Goal: Task Accomplishment & Management: Manage account settings

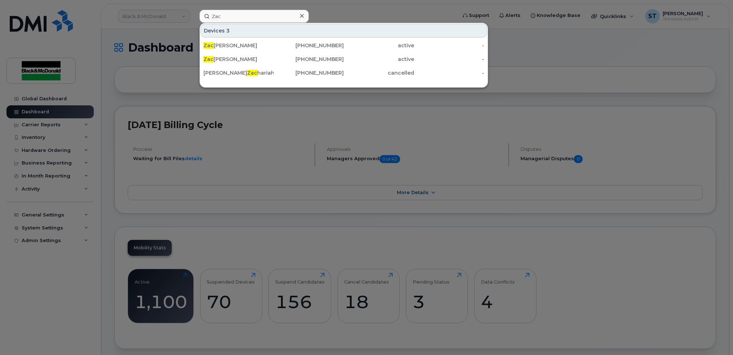
type input "Zac"
click at [308, 24] on div "Devices 3" at bounding box center [344, 31] width 287 height 14
click at [302, 16] on icon at bounding box center [302, 16] width 4 height 4
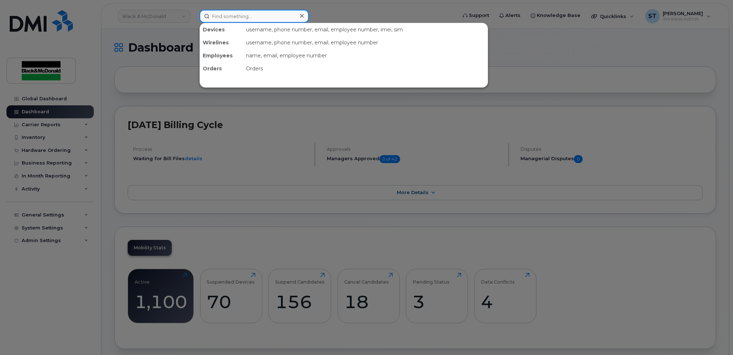
click at [252, 11] on input at bounding box center [254, 16] width 109 height 13
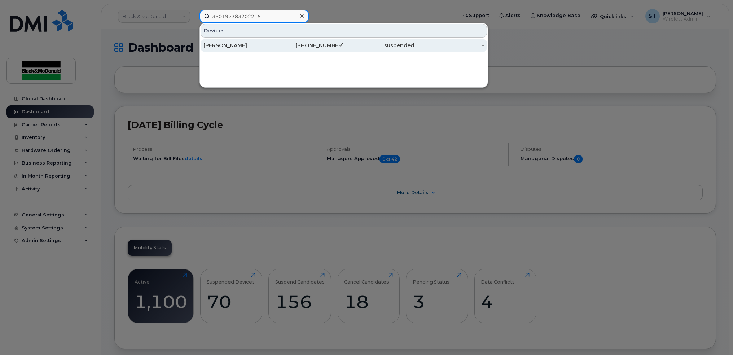
type input "350197383202215"
click at [227, 44] on div "[PERSON_NAME]" at bounding box center [239, 45] width 70 height 7
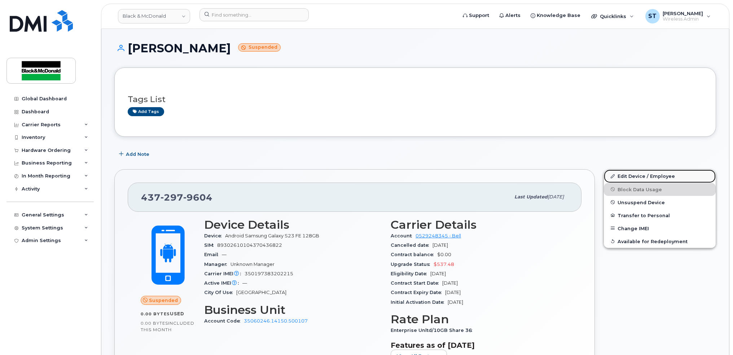
click at [640, 177] on link "Edit Device / Employee" at bounding box center [660, 176] width 112 height 13
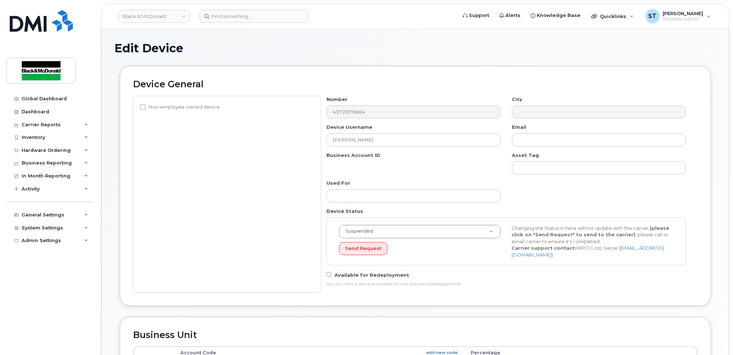
click at [384, 143] on input "Edward Donnelly" at bounding box center [414, 140] width 174 height 13
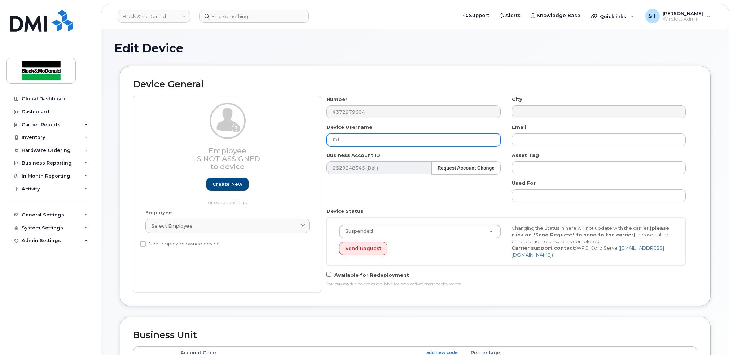
type input "E"
click at [391, 145] on input "text" at bounding box center [414, 140] width 174 height 13
paste input "Timothy Sever"
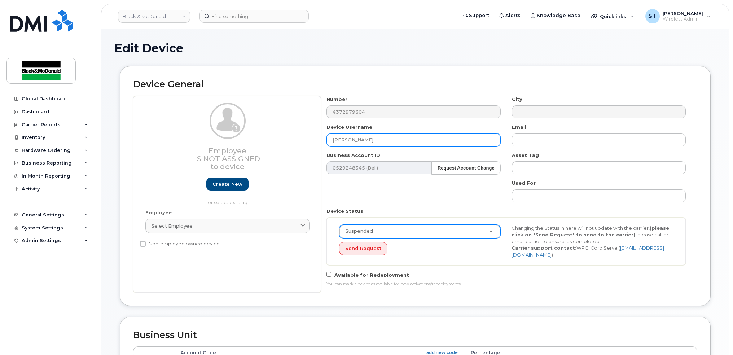
type input "Timothy Sever"
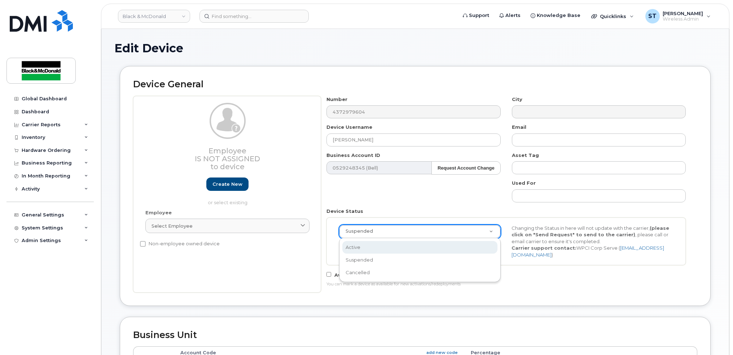
select select "active"
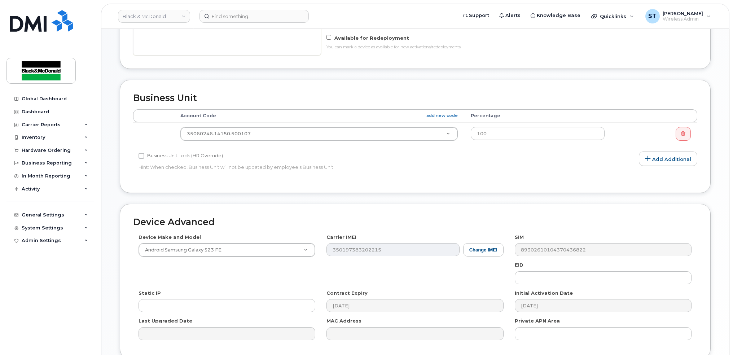
scroll to position [289, 0]
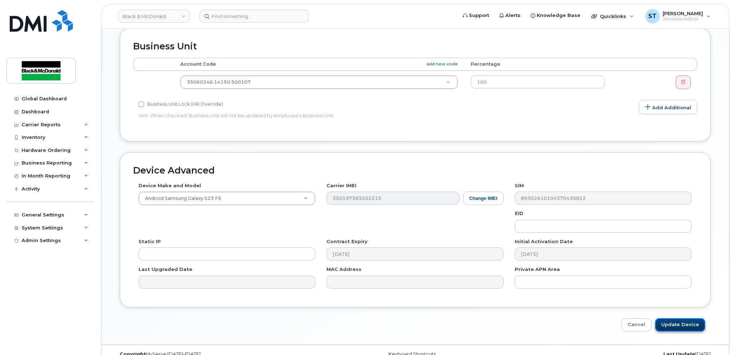
click at [680, 325] on input "Update Device" at bounding box center [681, 324] width 50 height 13
type input "Saving..."
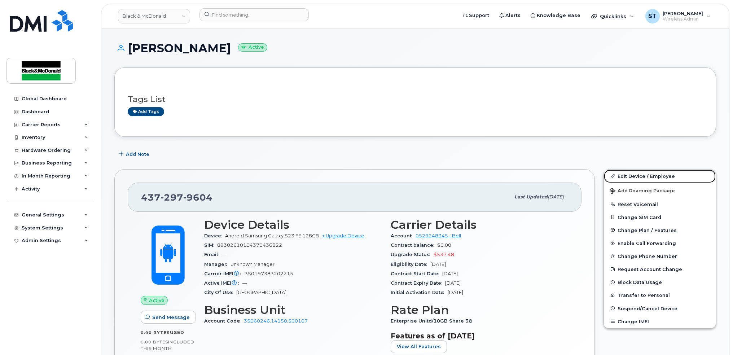
drag, startPoint x: 628, startPoint y: 178, endPoint x: 308, endPoint y: 323, distance: 352.0
click at [628, 178] on link "Edit Device / Employee" at bounding box center [660, 176] width 112 height 13
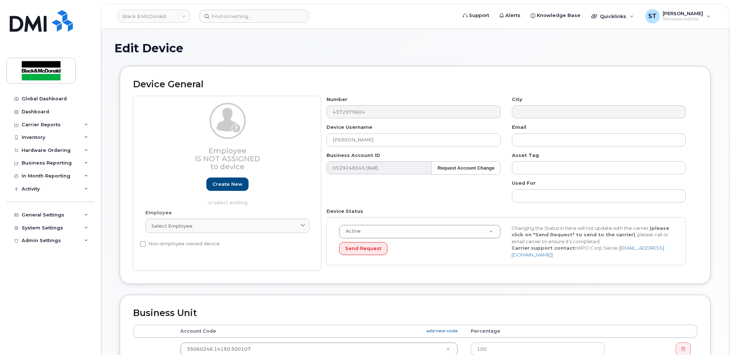
scroll to position [48, 0]
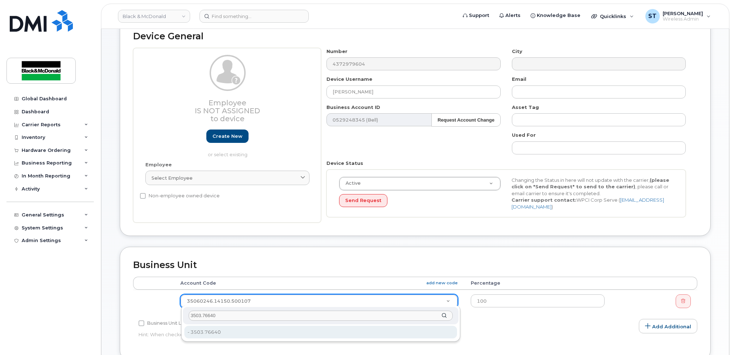
type input "3503.76640"
type input "81211"
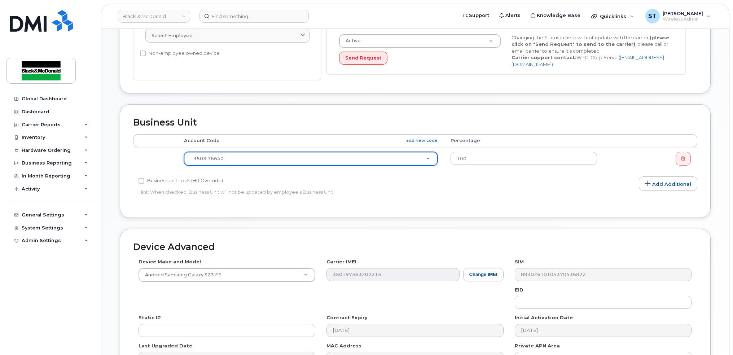
scroll to position [277, 0]
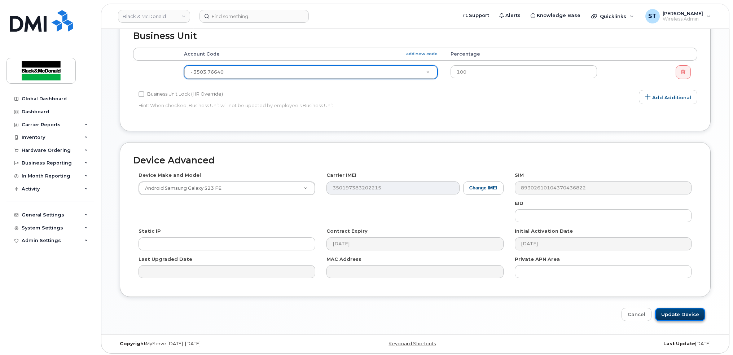
click at [676, 308] on input "Update Device" at bounding box center [681, 314] width 50 height 13
type input "Saving..."
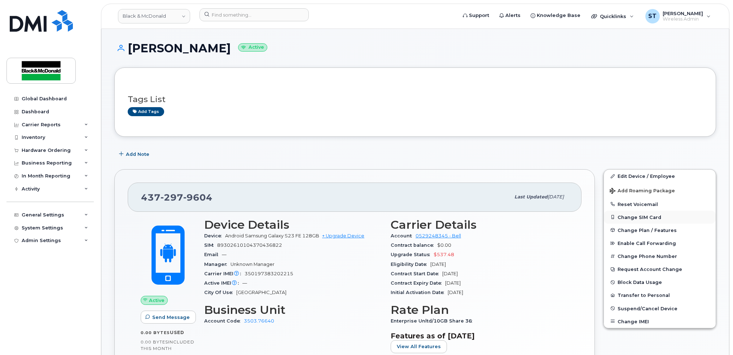
click at [631, 215] on button "Change SIM Card" at bounding box center [660, 217] width 112 height 13
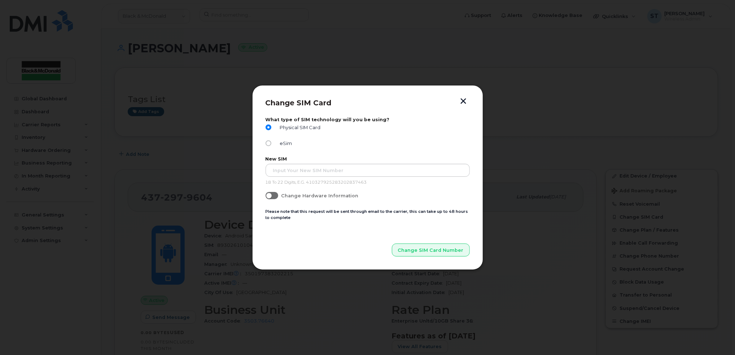
click at [332, 178] on div "New SIM 18 To 22 Digits, E.G. 410327925283202837463" at bounding box center [368, 170] width 204 height 29
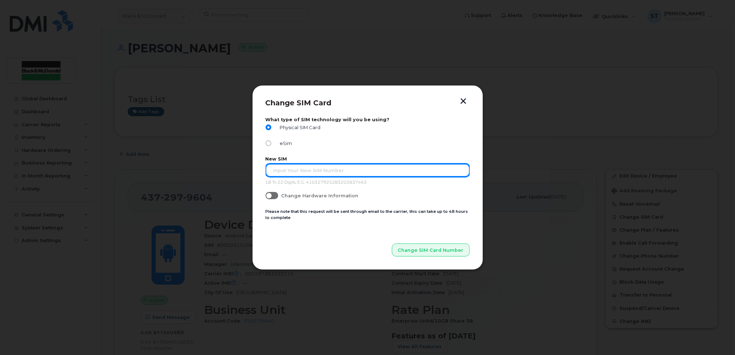
click at [334, 169] on input "text" at bounding box center [368, 170] width 204 height 13
type input "89302610207418140163"
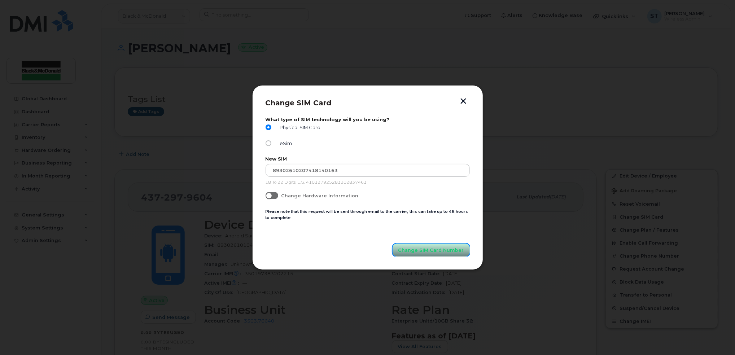
click at [423, 252] on span "Change SIM Card Number" at bounding box center [432, 250] width 66 height 7
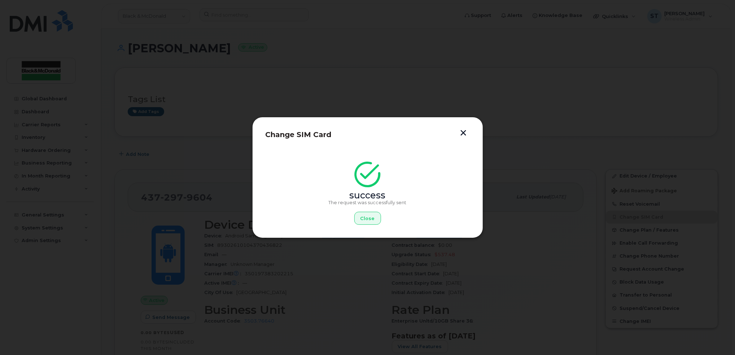
click at [461, 136] on button "button" at bounding box center [463, 134] width 11 height 8
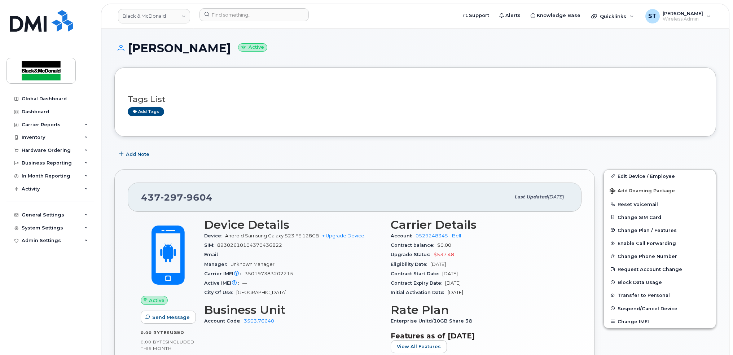
click at [561, 328] on div "Carrier Details Account 0529248345 - Bell Contract balance $0.00 Upgrade Status…" at bounding box center [480, 288] width 187 height 149
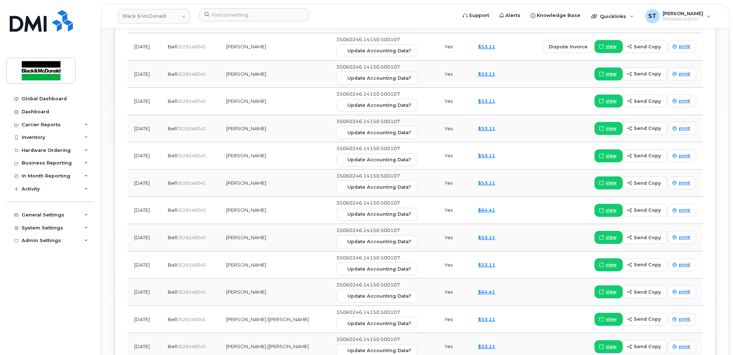
scroll to position [674, 0]
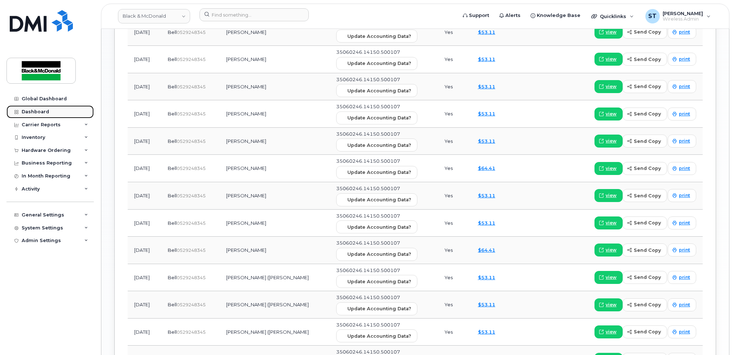
click at [26, 110] on div "Dashboard" at bounding box center [35, 112] width 27 height 6
click at [27, 112] on div "Dashboard" at bounding box center [35, 112] width 27 height 6
click at [24, 96] on div "Global Dashboard" at bounding box center [44, 99] width 45 height 6
click at [25, 113] on div "Dashboard" at bounding box center [35, 112] width 27 height 6
click at [31, 117] on link "Dashboard" at bounding box center [49, 111] width 87 height 13
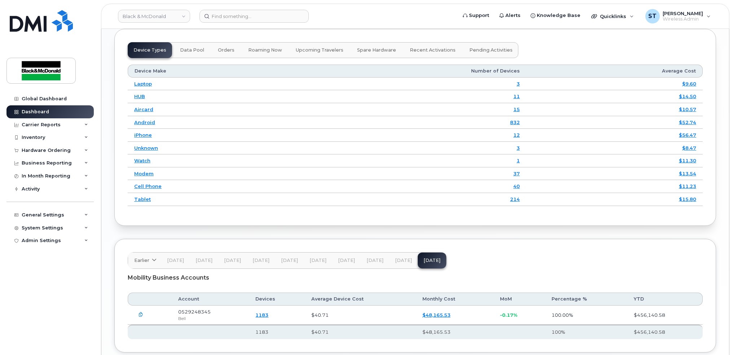
scroll to position [955, 0]
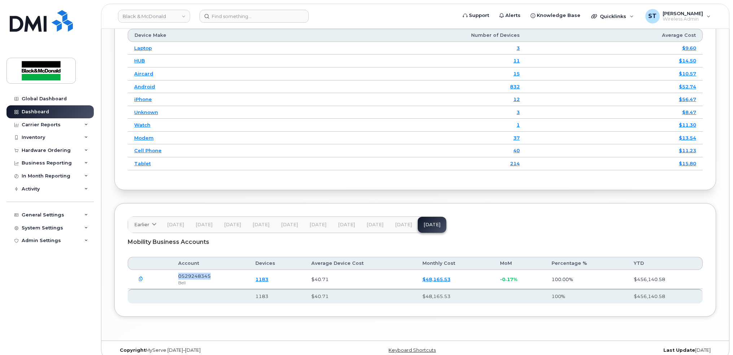
drag, startPoint x: 218, startPoint y: 269, endPoint x: 175, endPoint y: 267, distance: 42.3
click at [175, 270] on td "0529248345 Bell" at bounding box center [210, 279] width 77 height 19
copy span "0529248345"
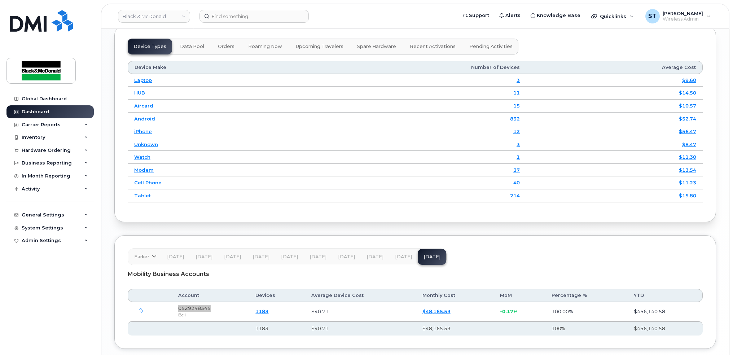
scroll to position [907, 0]
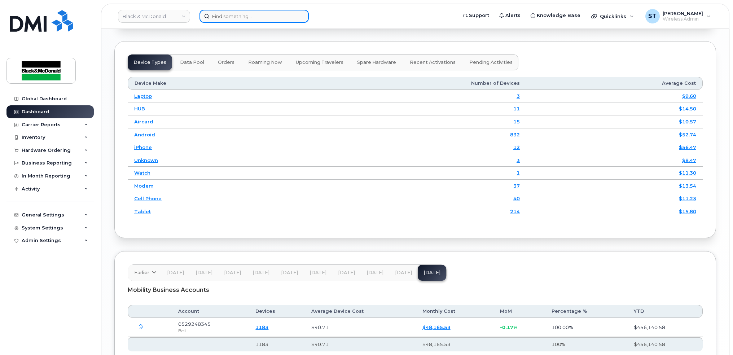
click at [243, 17] on input at bounding box center [254, 16] width 109 height 13
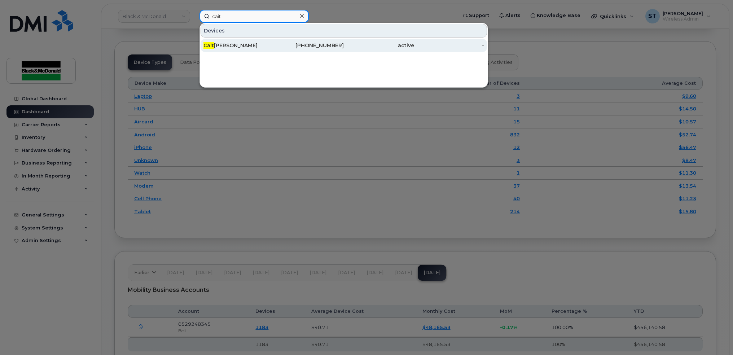
type input "cait"
click at [221, 42] on div "Cait lin Donnelly" at bounding box center [239, 45] width 70 height 7
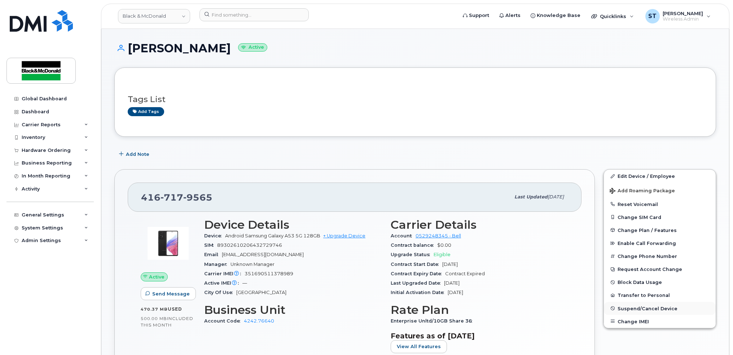
click at [636, 310] on span "Suspend/Cancel Device" at bounding box center [648, 308] width 60 height 5
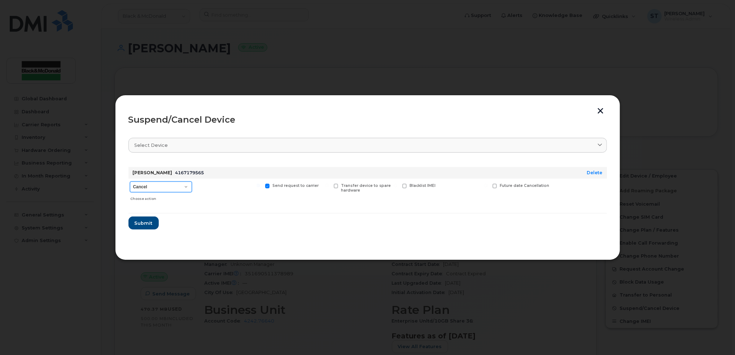
click at [173, 189] on select "Cancel Suspend - Extend Suspension Suspend - Reduced Rate Suspend - Full Rate S…" at bounding box center [161, 187] width 62 height 11
select select "[object Object]"
click at [130, 182] on select "Cancel Suspend - Extend Suspension Suspend - Reduced Rate Suspend - Full Rate S…" at bounding box center [161, 187] width 62 height 11
click at [142, 225] on span "Submit" at bounding box center [143, 223] width 18 height 7
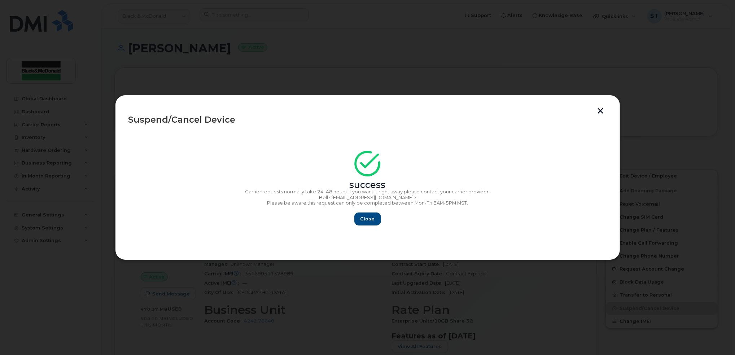
click at [601, 113] on button "button" at bounding box center [601, 112] width 11 height 8
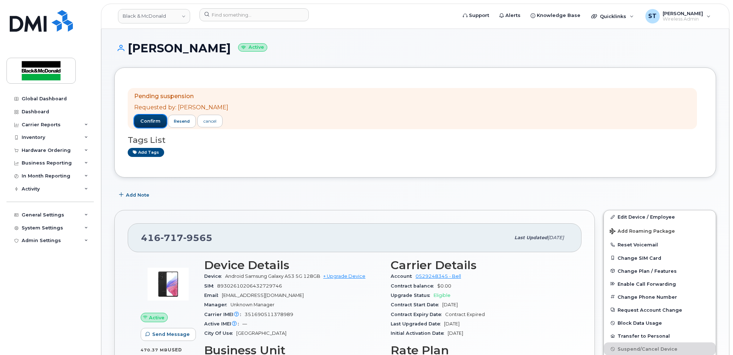
click at [150, 126] on button "confirm" at bounding box center [150, 121] width 32 height 13
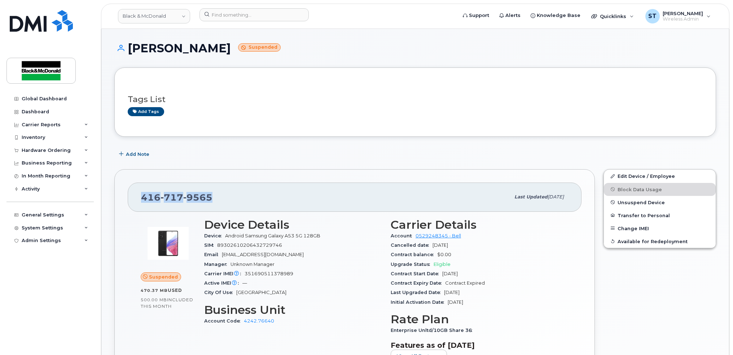
drag, startPoint x: 239, startPoint y: 198, endPoint x: 132, endPoint y: 192, distance: 107.3
click at [133, 192] on div "[PHONE_NUMBER] Last updated [DATE]" at bounding box center [355, 197] width 454 height 29
copy span "[PHONE_NUMBER]"
click at [660, 58] on div "[PERSON_NAME] Suspended" at bounding box center [415, 55] width 602 height 26
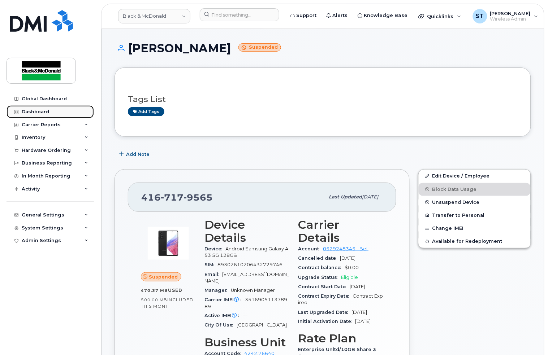
click at [34, 112] on div "Dashboard" at bounding box center [35, 112] width 27 height 6
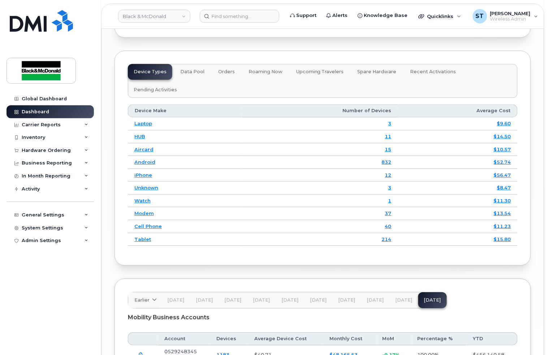
scroll to position [1068, 0]
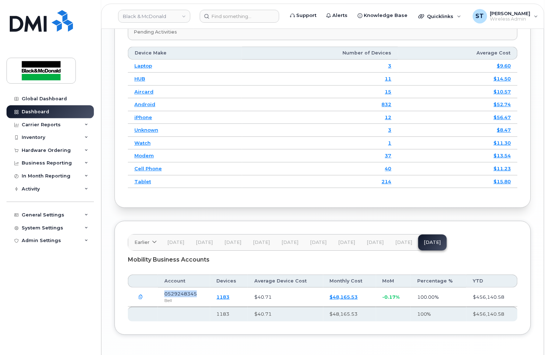
copy span "0529248345"
drag, startPoint x: 202, startPoint y: 270, endPoint x: 164, endPoint y: 269, distance: 37.9
click at [164, 288] on td "0529248345 Bell" at bounding box center [184, 297] width 52 height 19
click at [221, 14] on input at bounding box center [239, 16] width 79 height 13
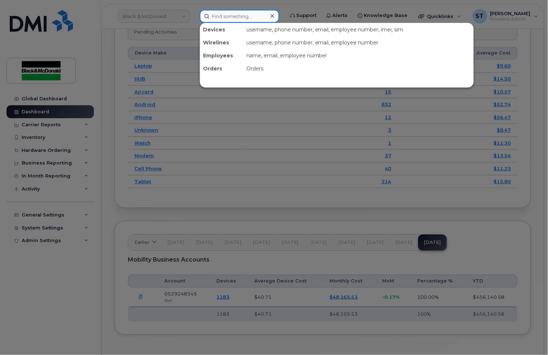
paste input "Jacob Norton’"
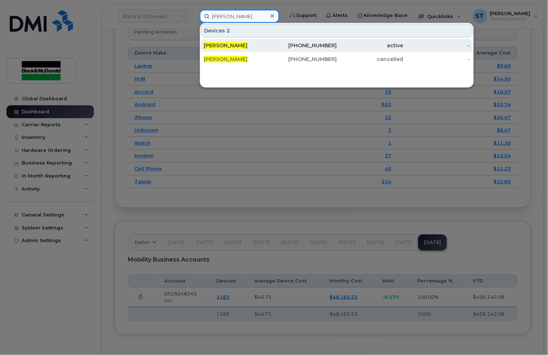
type input "Jacob Norton"
click at [243, 44] on div "Jacob Norton" at bounding box center [237, 45] width 66 height 7
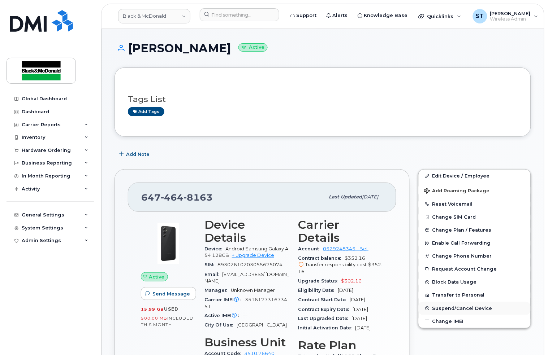
click at [455, 309] on span "Suspend/Cancel Device" at bounding box center [462, 308] width 60 height 5
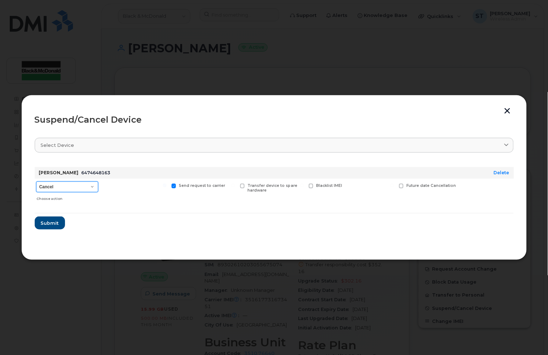
click at [77, 183] on select "Cancel Suspend - Extend Suspension Suspend - Reduced Rate Suspend - Full Rate S…" at bounding box center [67, 187] width 62 height 11
select select "[object Object]"
click at [36, 182] on select "Cancel Suspend - Extend Suspension Suspend - Reduced Rate Suspend - Full Rate S…" at bounding box center [67, 187] width 62 height 11
click at [62, 222] on button "Submit" at bounding box center [50, 223] width 30 height 13
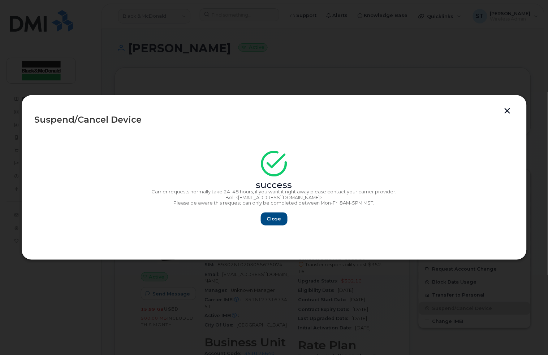
click at [516, 110] on div "Suspend/Cancel Device success Carrier requests normally take 24–48 hours, if yo…" at bounding box center [273, 177] width 505 height 165
click at [508, 113] on button "button" at bounding box center [507, 112] width 11 height 8
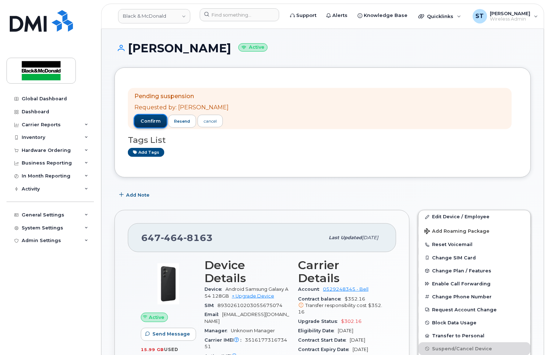
click at [142, 119] on span "confirm" at bounding box center [150, 121] width 20 height 6
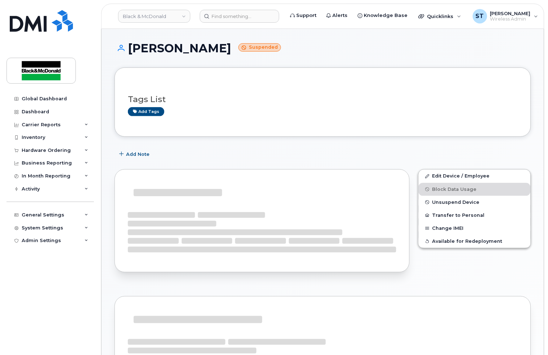
click at [227, 155] on div "Add Note" at bounding box center [322, 154] width 416 height 13
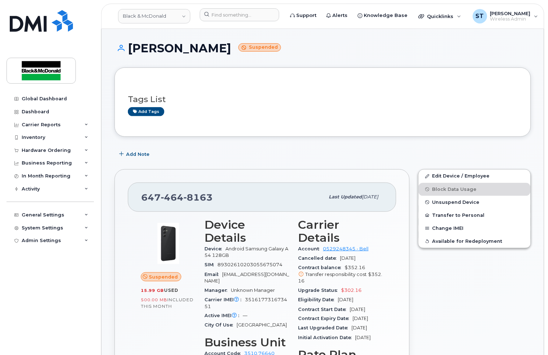
drag, startPoint x: 448, startPoint y: 162, endPoint x: 447, endPoint y: 125, distance: 36.8
